Goal: Navigation & Orientation: Find specific page/section

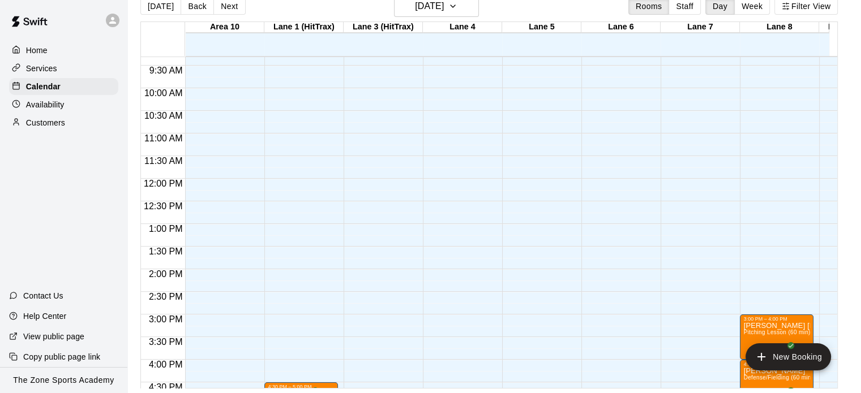
scroll to position [311, 0]
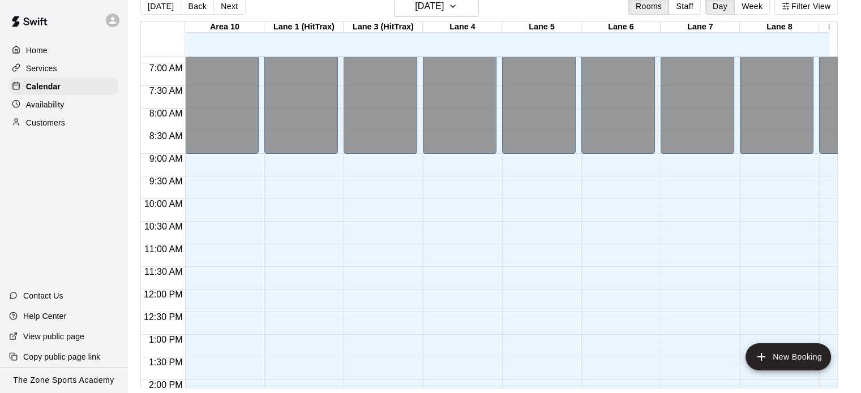
click at [41, 70] on p "Services" at bounding box center [41, 68] width 31 height 11
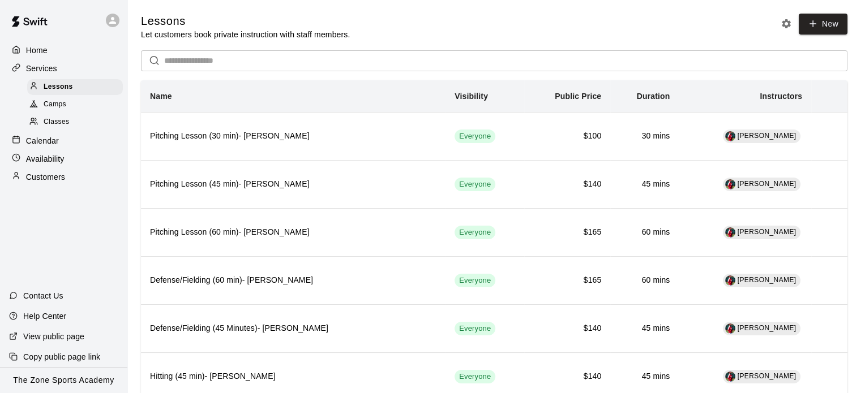
click at [45, 50] on p "Home" at bounding box center [36, 50] width 21 height 11
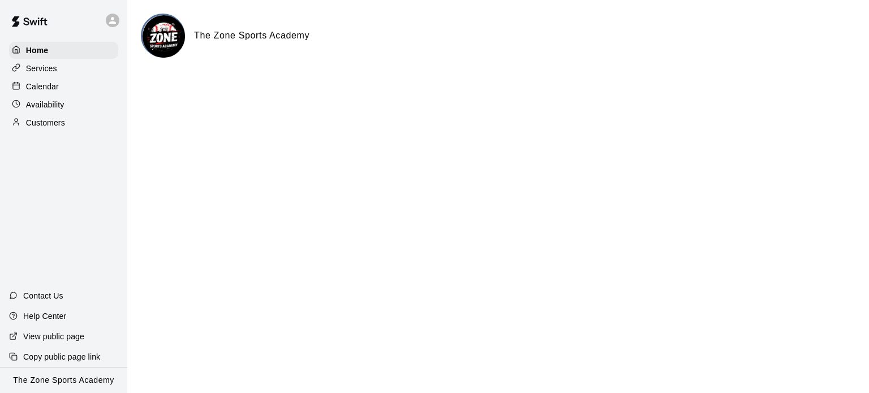
click at [43, 69] on p "Services" at bounding box center [41, 68] width 31 height 11
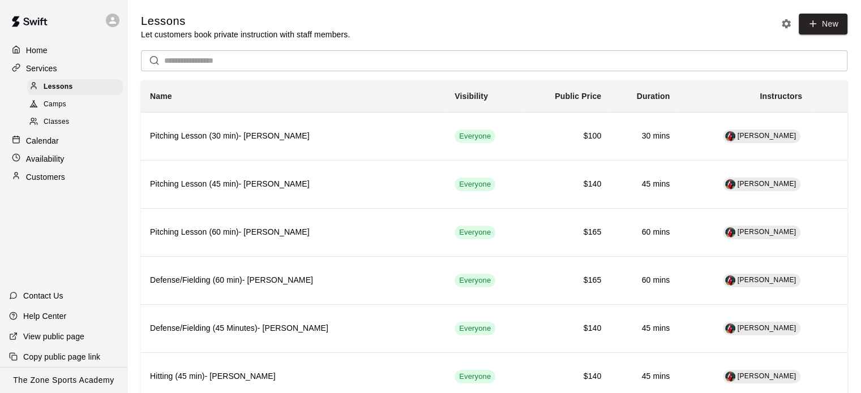
click at [45, 48] on p "Home" at bounding box center [36, 50] width 21 height 11
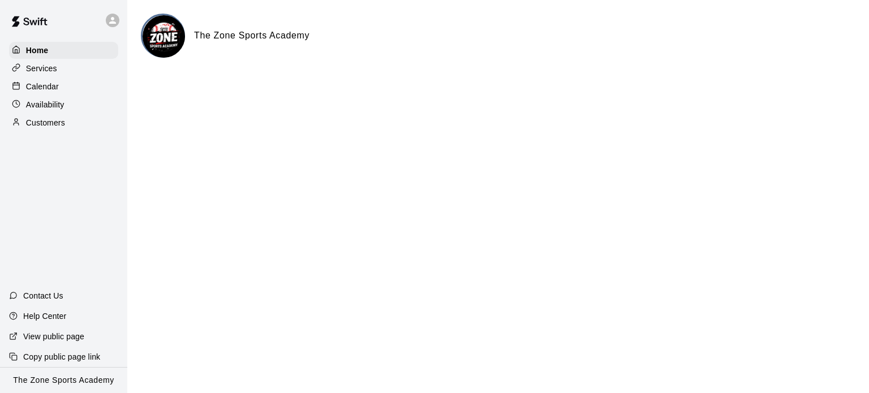
click at [118, 18] on div at bounding box center [113, 21] width 14 height 14
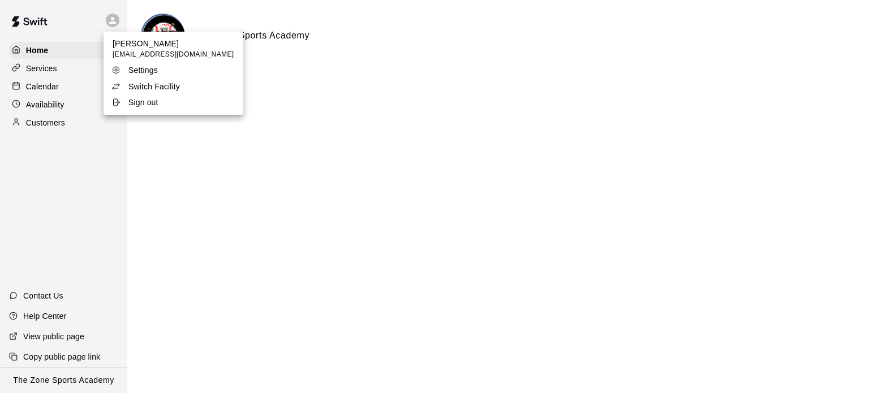
click at [48, 108] on div at bounding box center [434, 196] width 869 height 393
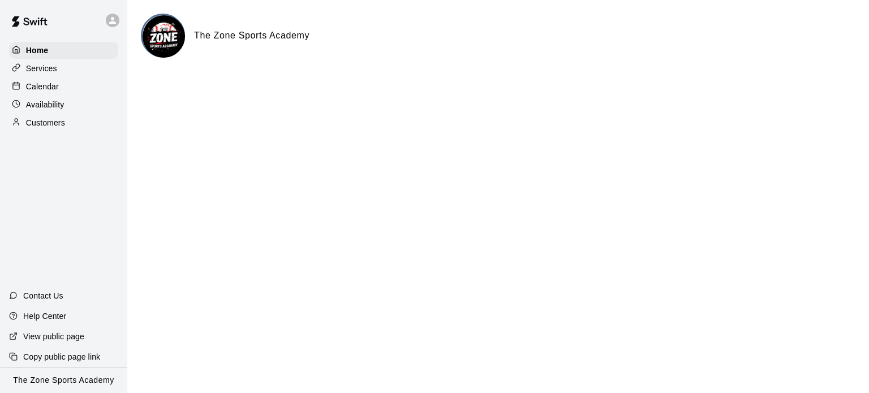
click at [49, 128] on p "Customers" at bounding box center [45, 122] width 39 height 11
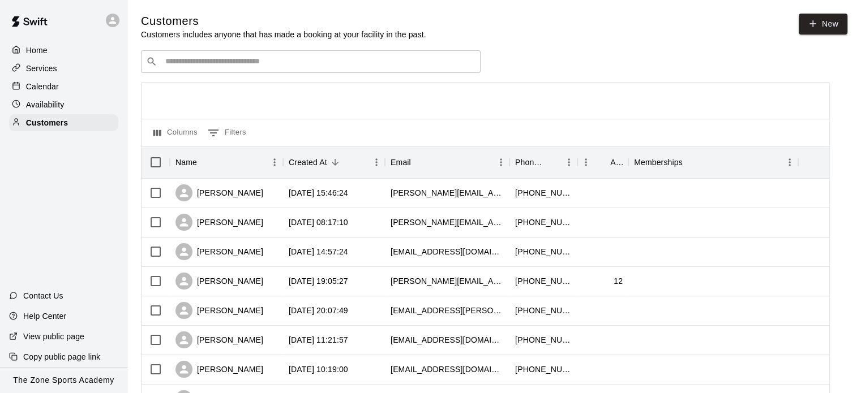
click at [67, 94] on div "Calendar" at bounding box center [63, 86] width 109 height 17
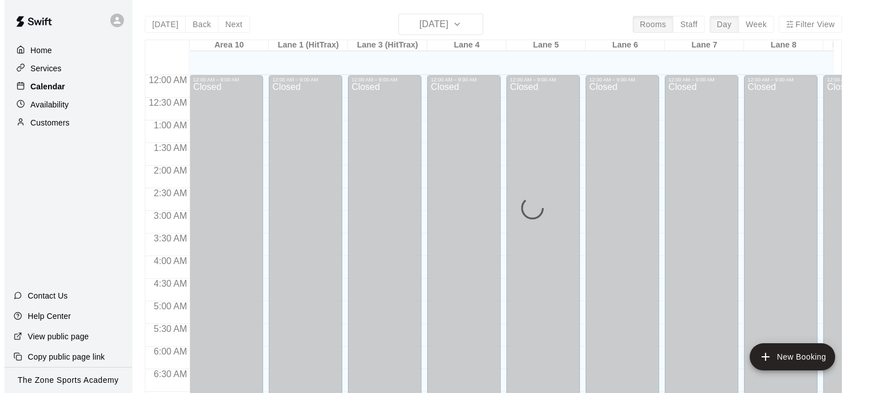
scroll to position [720, 0]
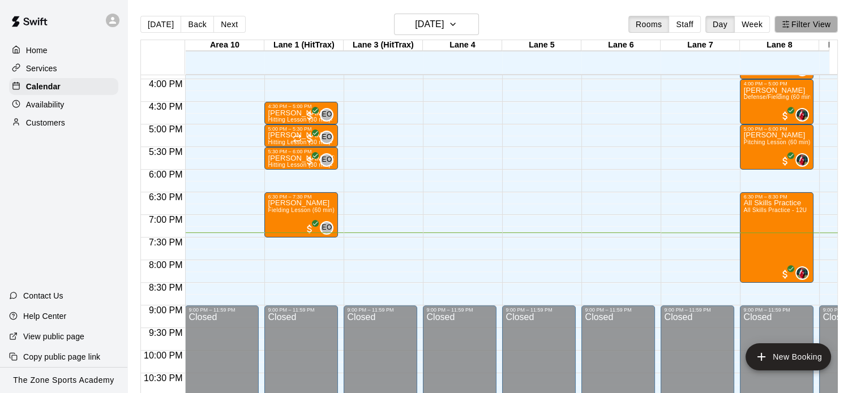
click at [815, 23] on button "Filter View" at bounding box center [805, 24] width 63 height 17
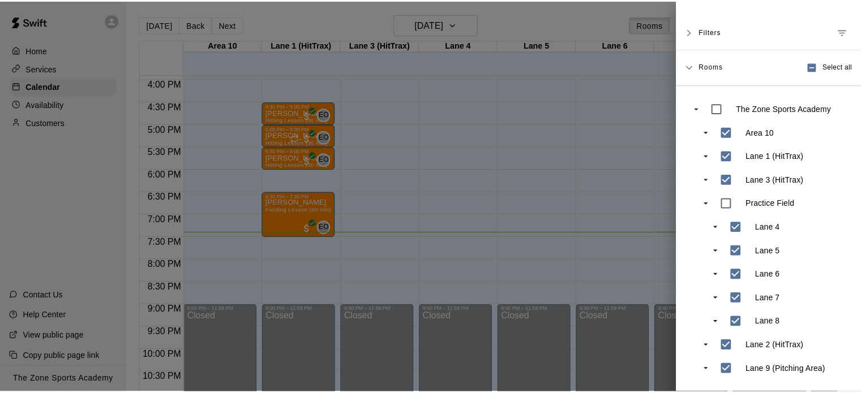
scroll to position [0, 0]
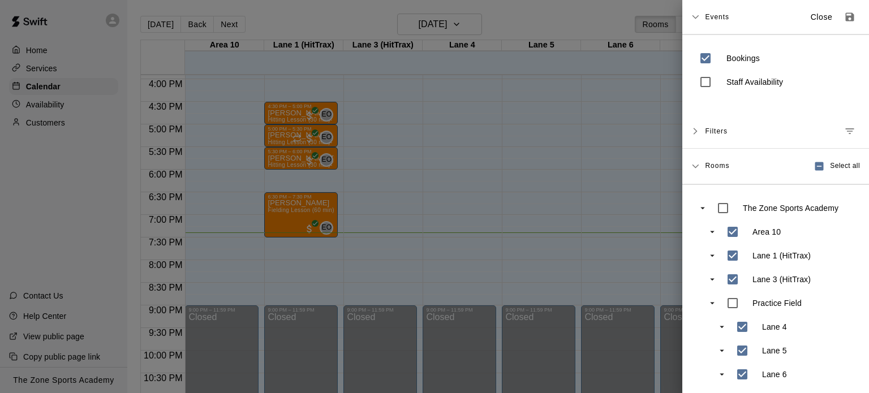
click at [699, 14] on icon at bounding box center [695, 17] width 8 height 8
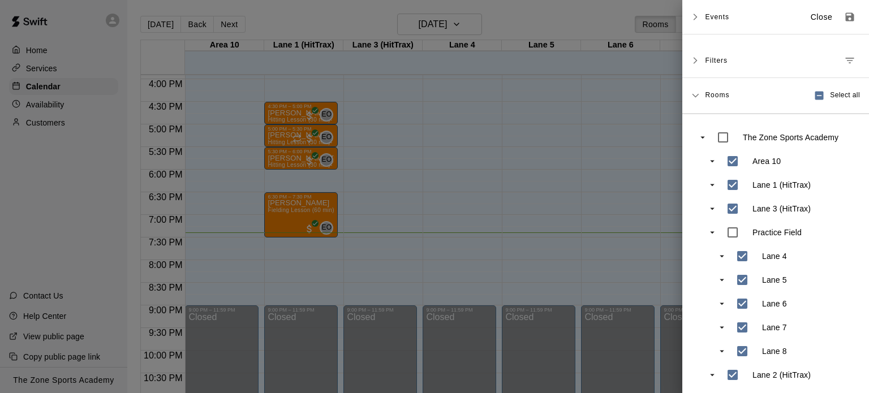
click at [699, 14] on icon at bounding box center [695, 17] width 8 height 8
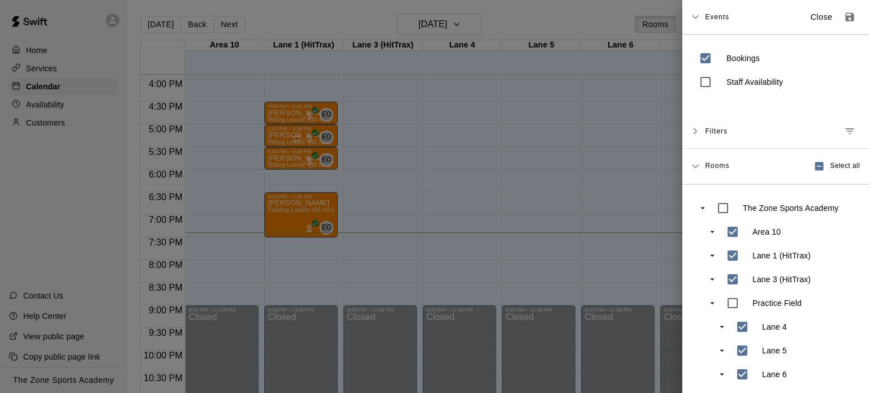
click at [696, 131] on icon at bounding box center [696, 131] width 4 height 7
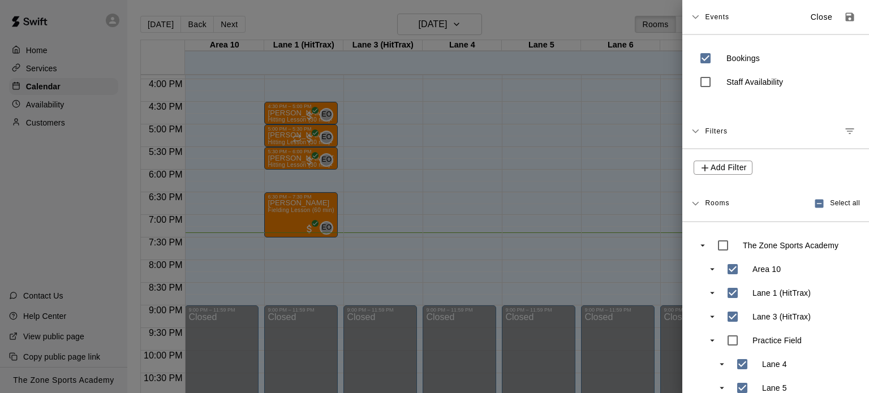
click at [86, 19] on div at bounding box center [434, 196] width 869 height 393
